Goal: Information Seeking & Learning: Learn about a topic

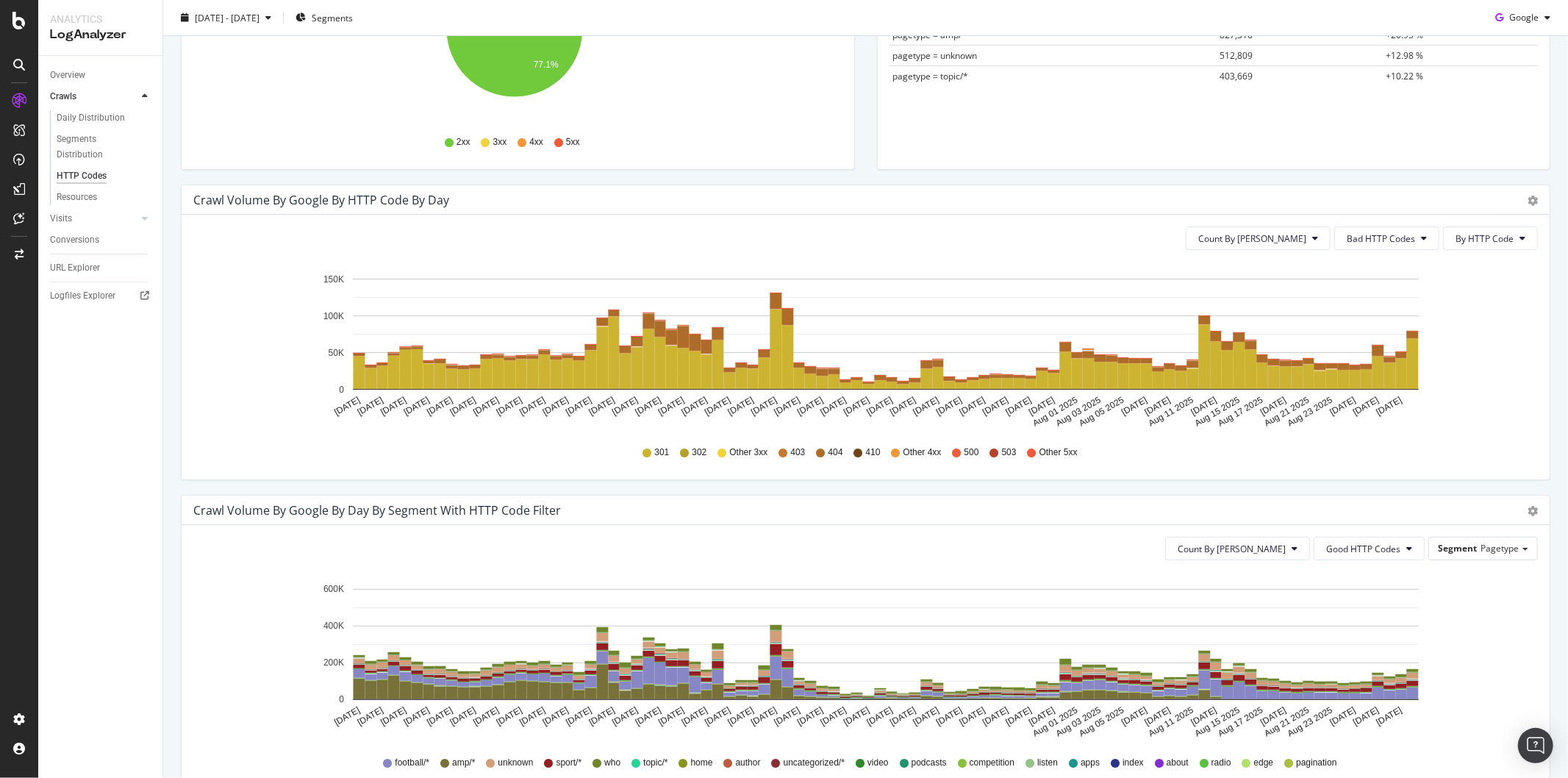
scroll to position [244, 0]
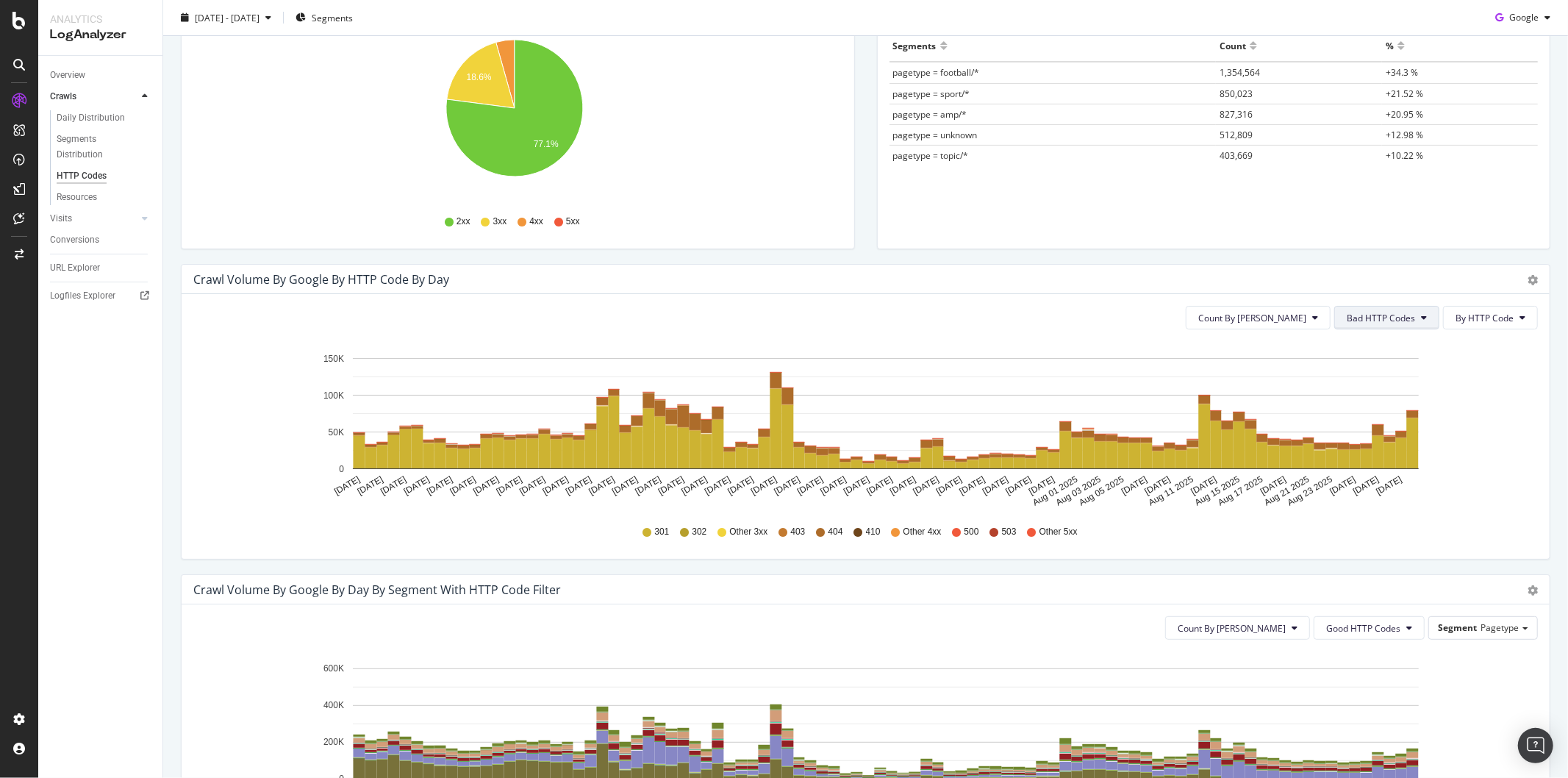
click at [1367, 312] on span "Bad HTTP Codes" at bounding box center [1380, 317] width 68 height 12
click at [1365, 380] on span "Good HTTP Codes" at bounding box center [1373, 373] width 75 height 13
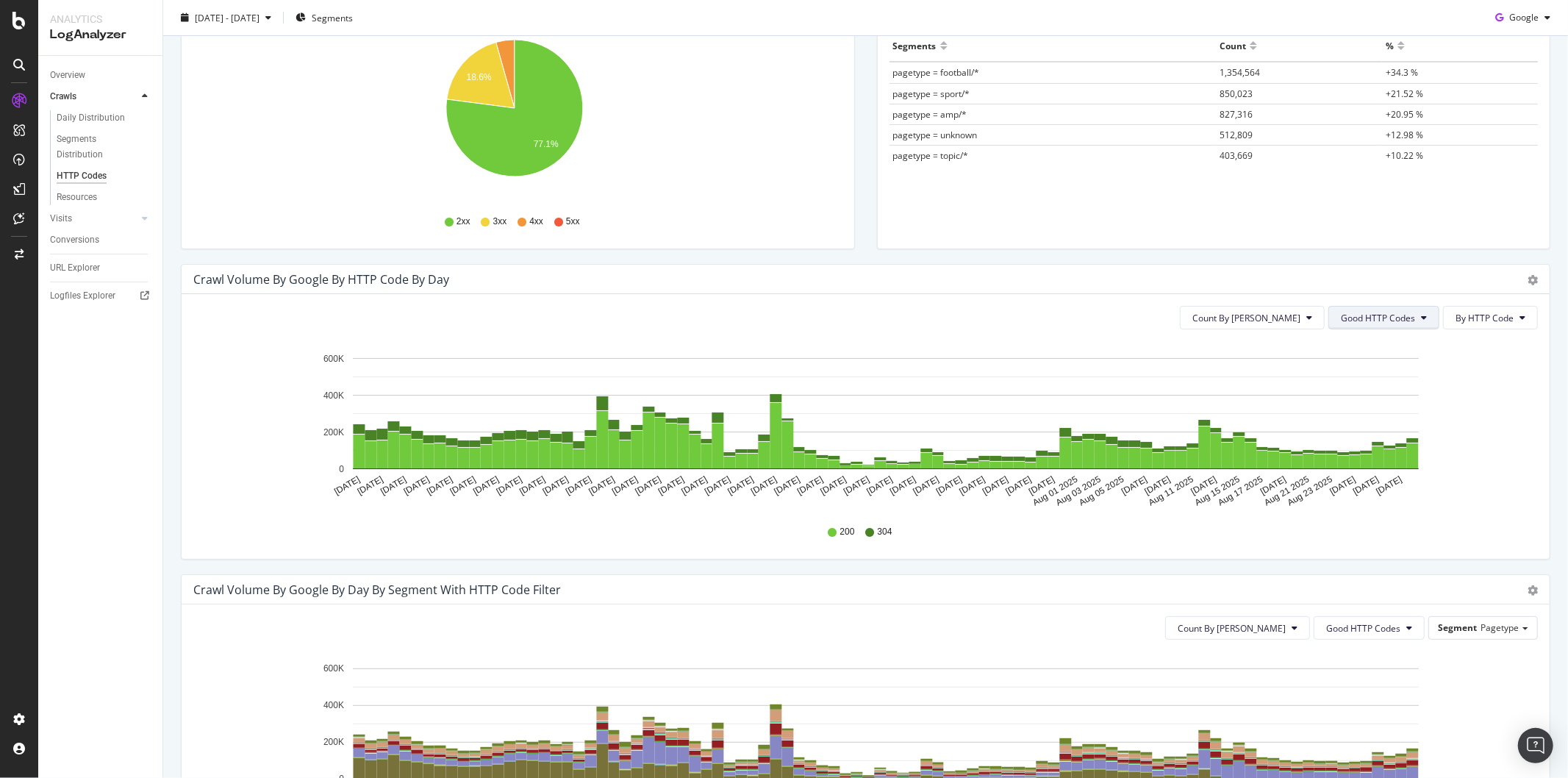
click at [1367, 307] on button "Good HTTP Codes" at bounding box center [1383, 317] width 111 height 23
click at [1364, 399] on span "Bad HTTP Codes" at bounding box center [1367, 400] width 75 height 13
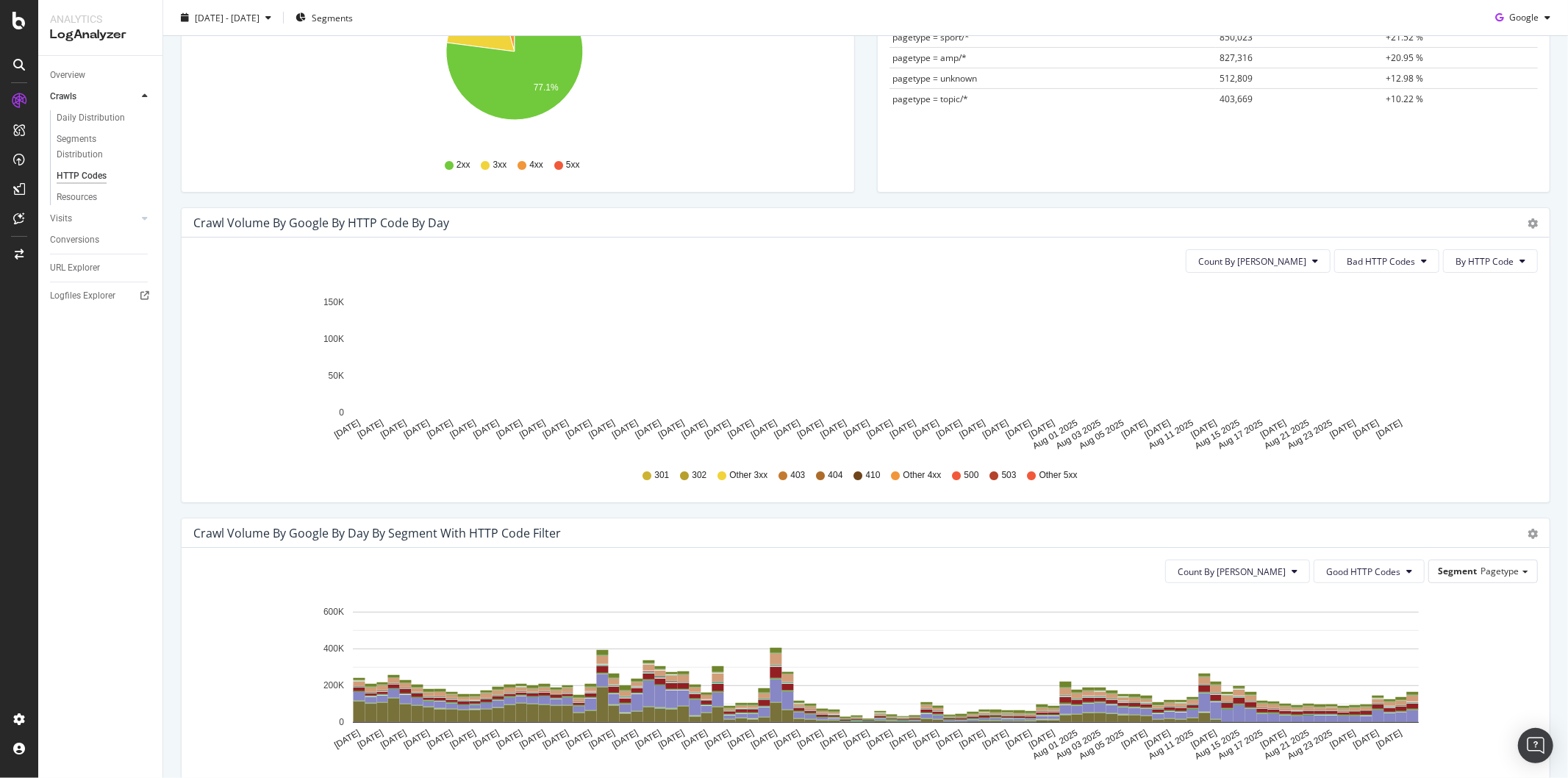
scroll to position [326, 0]
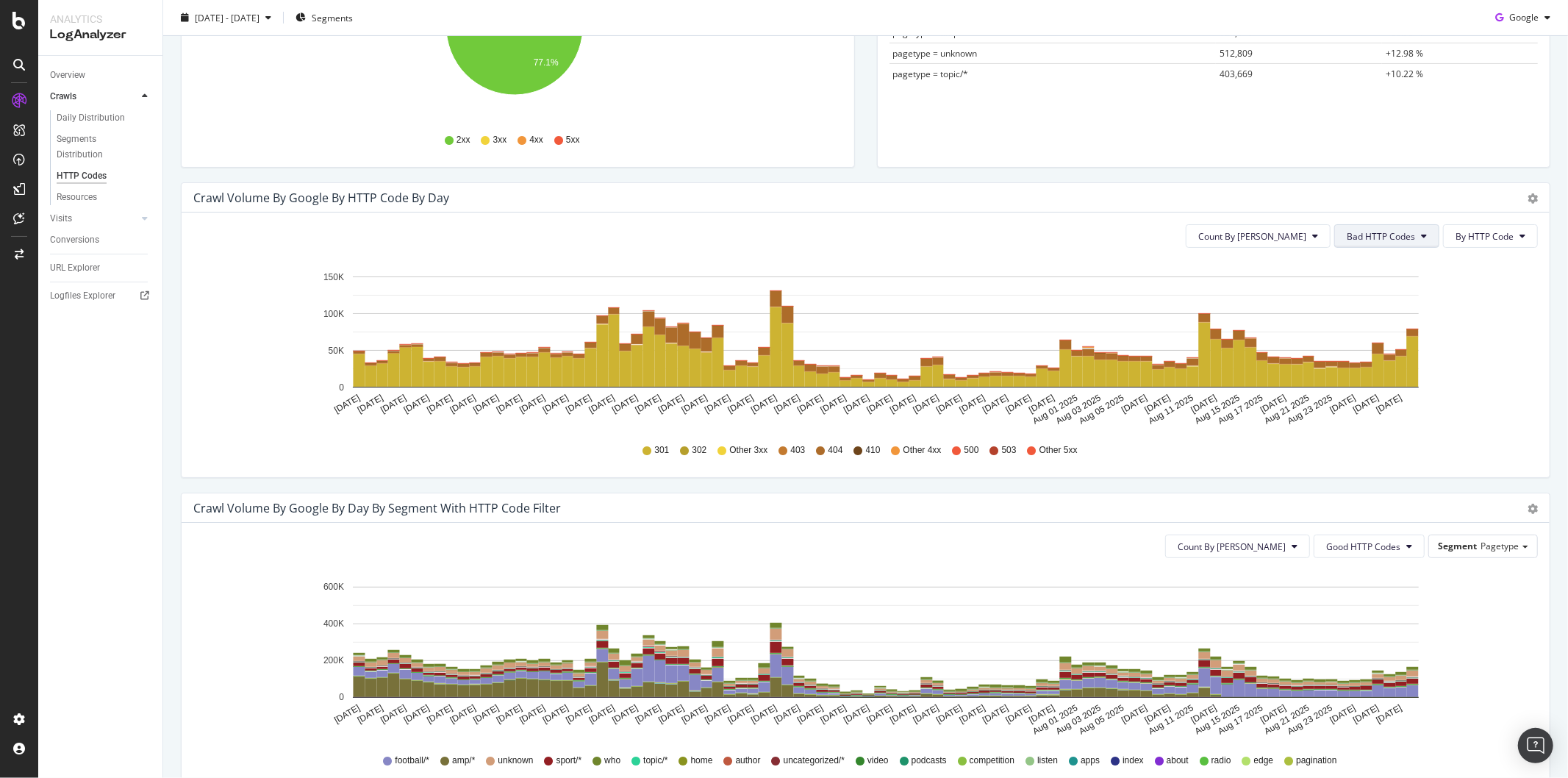
click at [1384, 235] on span "Bad HTTP Codes" at bounding box center [1380, 236] width 68 height 12
click at [1378, 336] on div "3xx family" at bounding box center [1373, 346] width 98 height 21
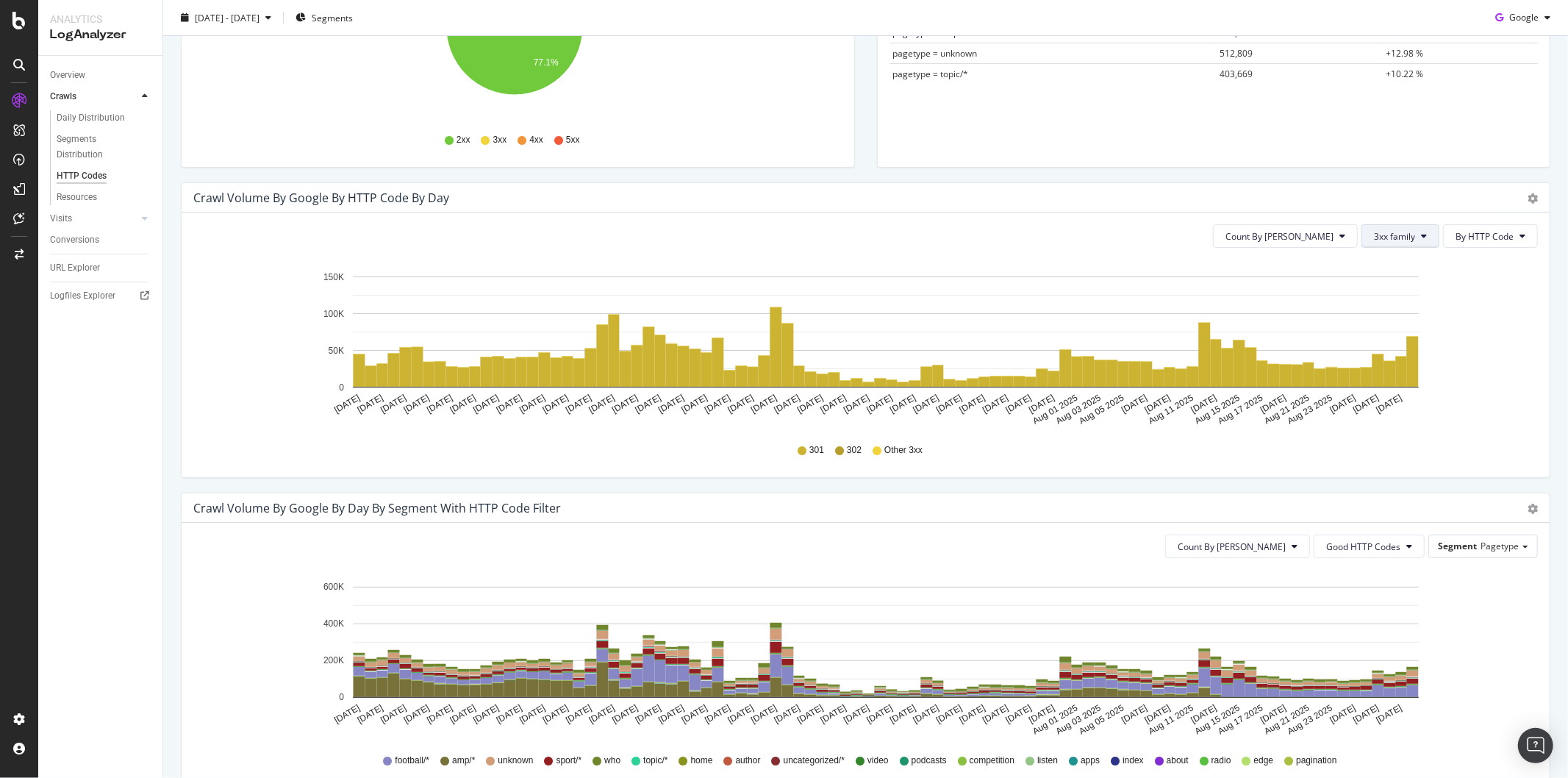
click at [1402, 237] on span "3xx family" at bounding box center [1395, 236] width 41 height 12
click at [1412, 404] on span "5xx family" at bounding box center [1400, 400] width 75 height 13
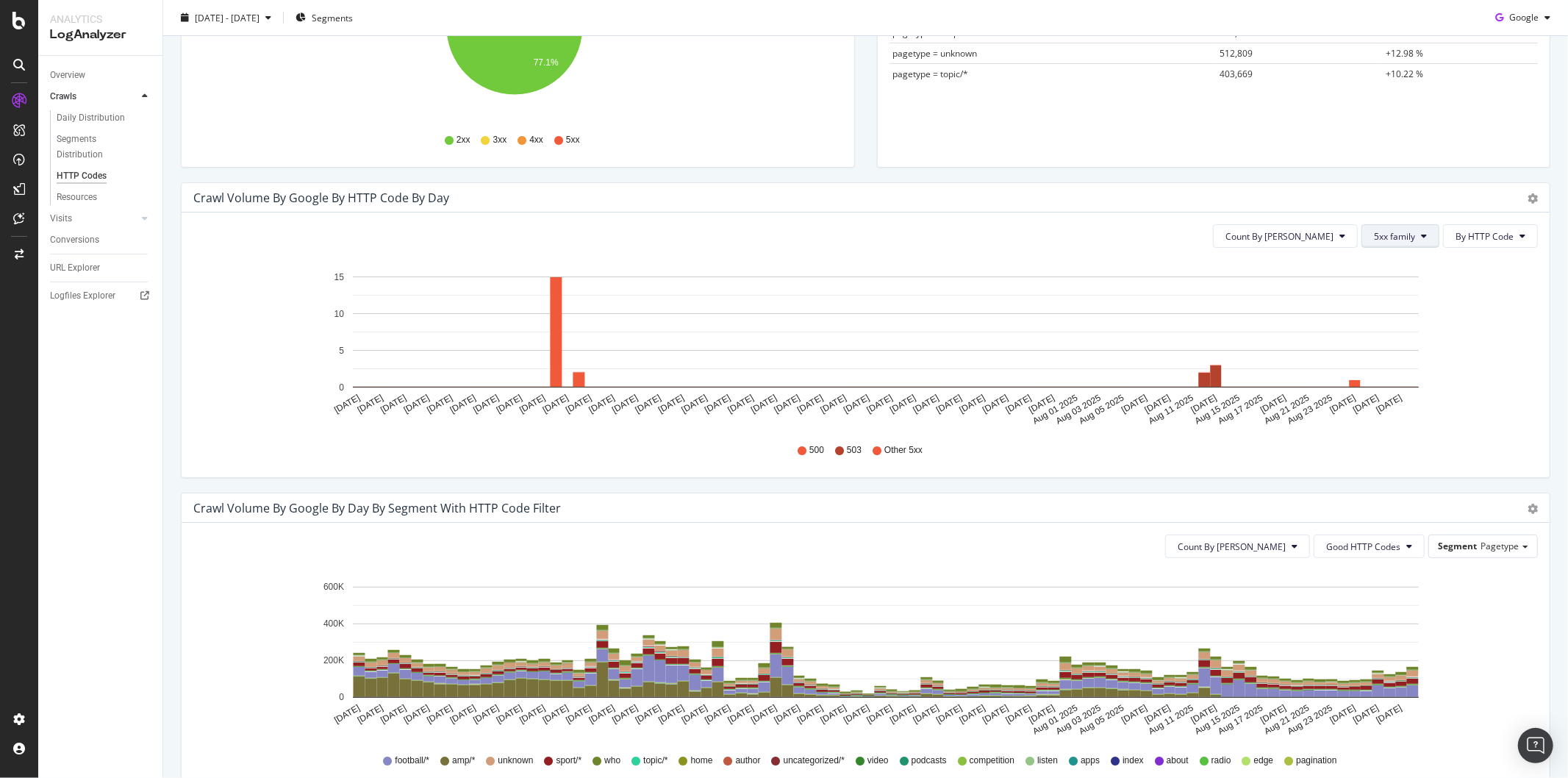
click at [1390, 239] on span "5xx family" at bounding box center [1395, 236] width 41 height 12
click at [1400, 289] on span "Good HTTP Codes" at bounding box center [1400, 292] width 75 height 13
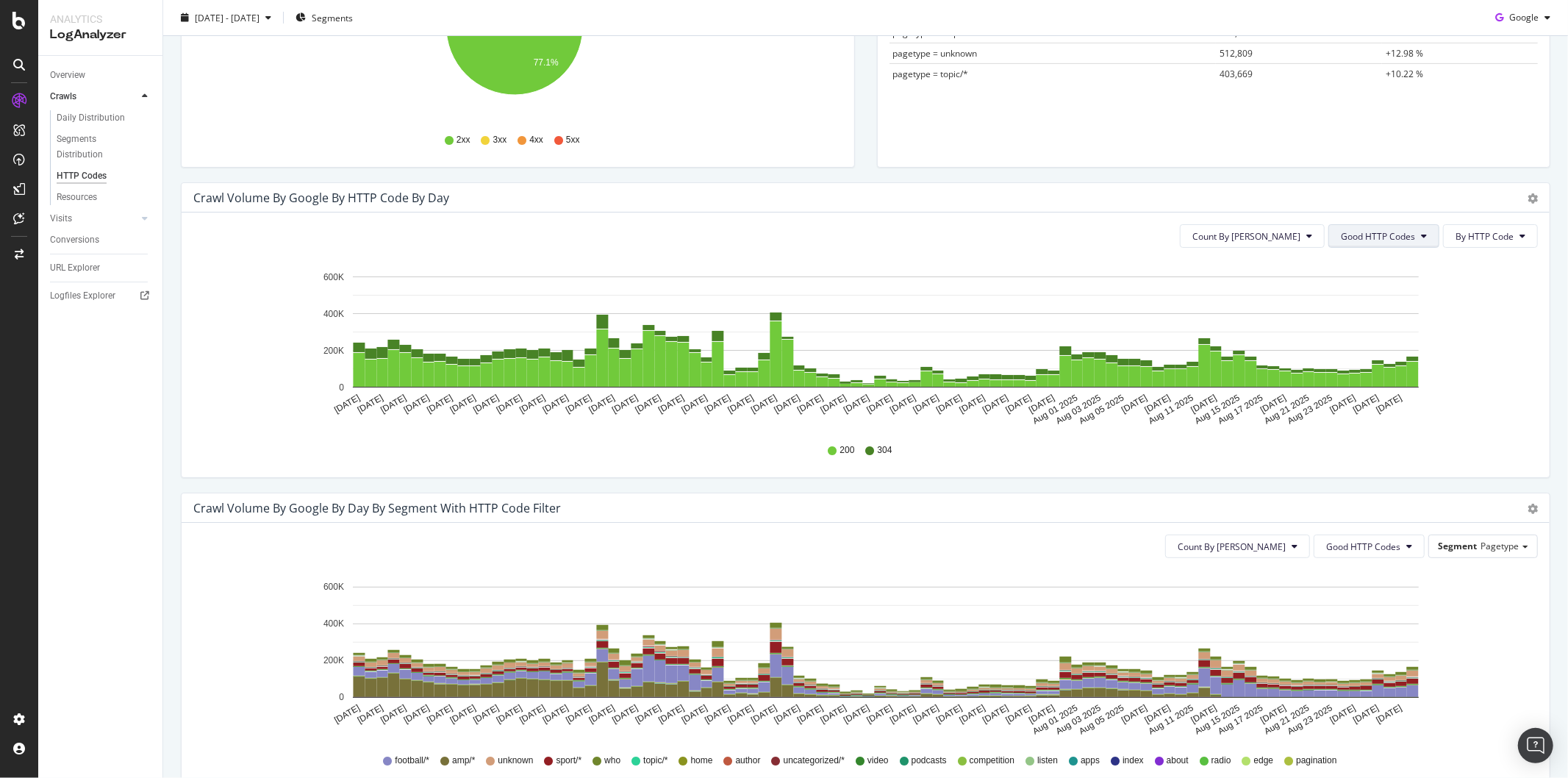
click at [1405, 236] on button "Good HTTP Codes" at bounding box center [1383, 235] width 111 height 23
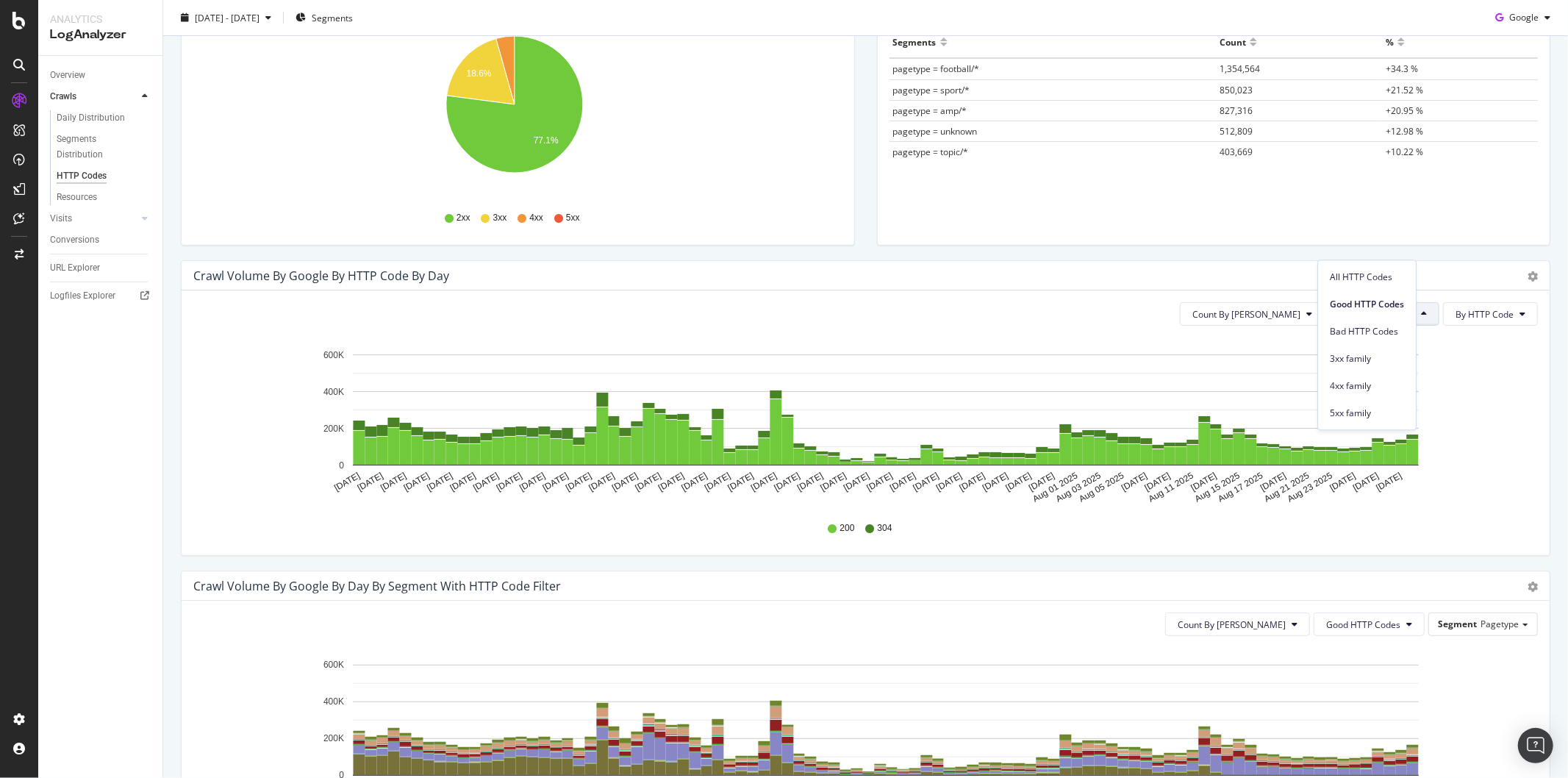
scroll to position [244, 0]
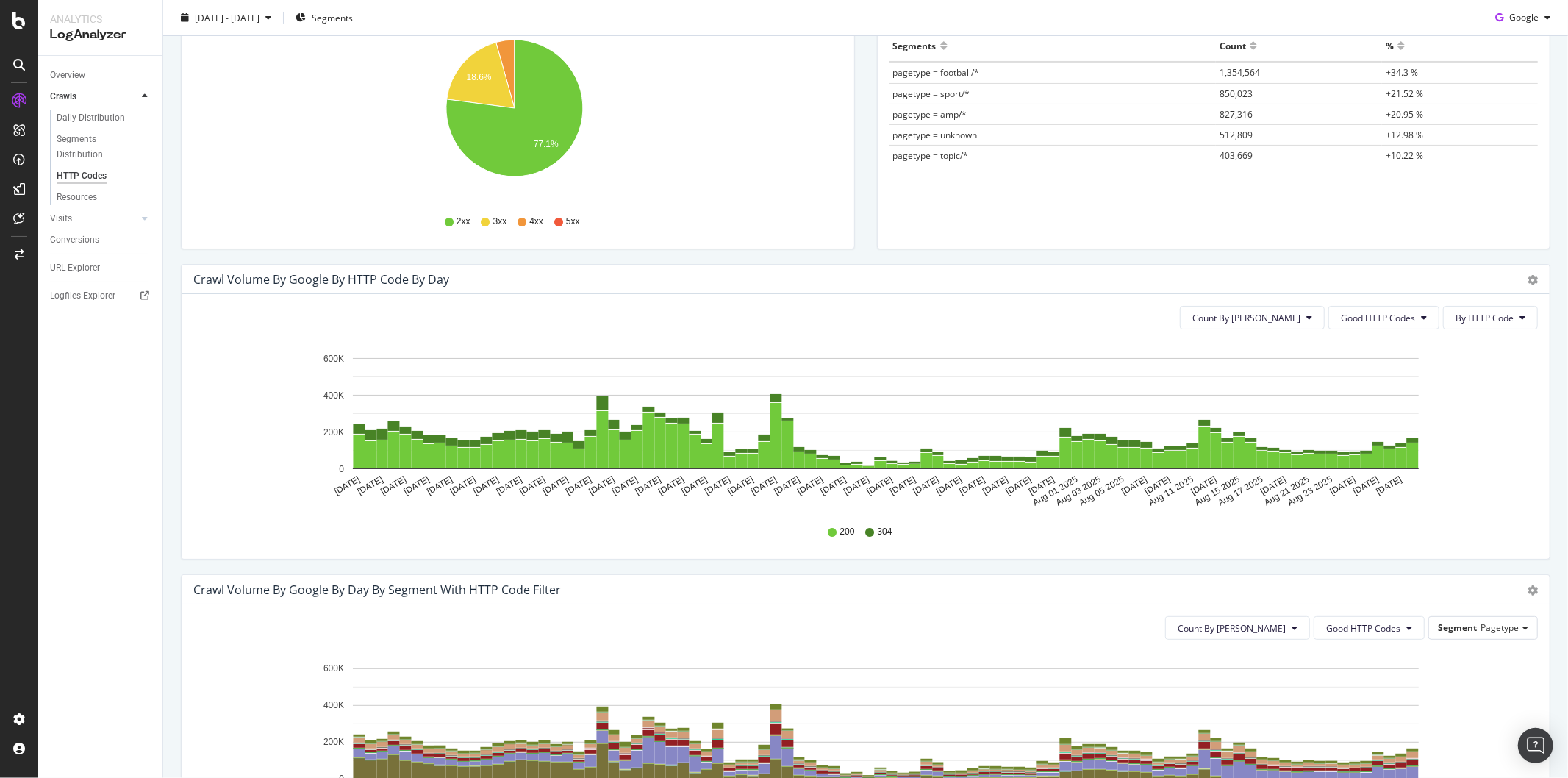
click at [1506, 435] on icon "[DATE] [DATE] [DATE] [DATE] [DATE] [DATE] [DATE] [DATE] [DATE] [DATE] [DATE] [D…" at bounding box center [859, 426] width 1332 height 171
